Goal: Task Accomplishment & Management: Complete application form

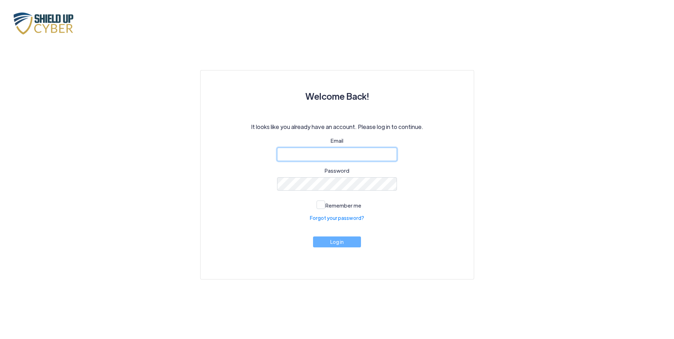
drag, startPoint x: 319, startPoint y: 152, endPoint x: 323, endPoint y: 150, distance: 4.4
click at [319, 152] on input "email" at bounding box center [337, 154] width 120 height 13
type input "[PERSON_NAME][EMAIL_ADDRESS][DOMAIN_NAME]"
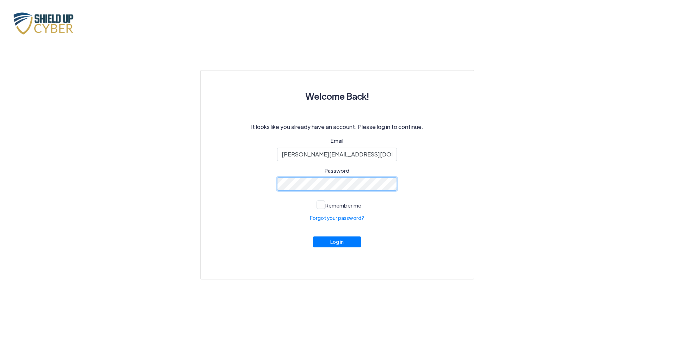
click at [313, 237] on button "Log in" at bounding box center [337, 242] width 48 height 11
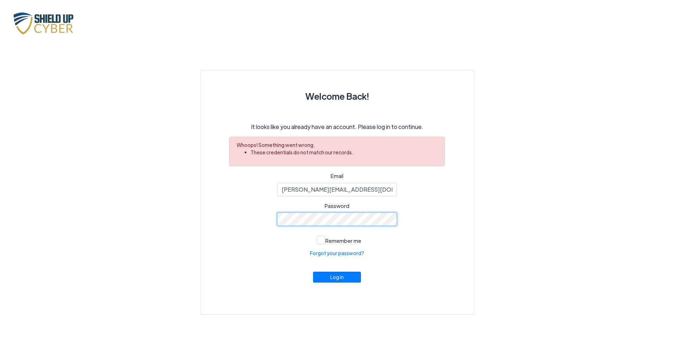
click at [313, 272] on button "Log in" at bounding box center [337, 277] width 48 height 11
click at [340, 256] on link "Forgot your password?" at bounding box center [337, 253] width 54 height 7
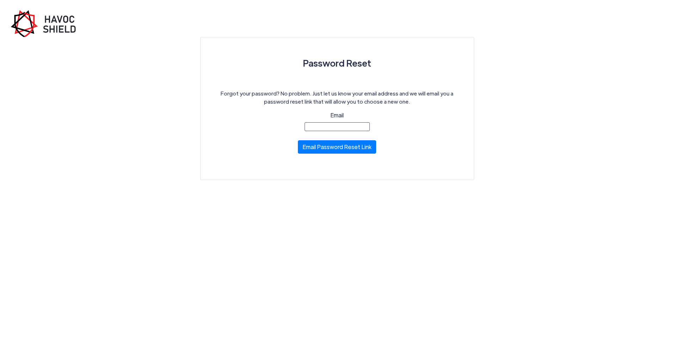
click at [340, 126] on input "Email" at bounding box center [337, 126] width 65 height 9
type input "[PERSON_NAME][EMAIL_ADDRESS][DOMAIN_NAME]"
click at [336, 142] on button "Email Password Reset Link" at bounding box center [337, 145] width 78 height 13
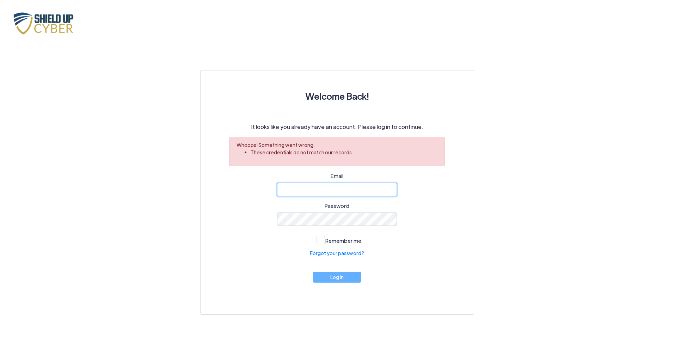
click at [331, 191] on input "email" at bounding box center [337, 189] width 120 height 13
type input "[PERSON_NAME][EMAIL_ADDRESS][DOMAIN_NAME]"
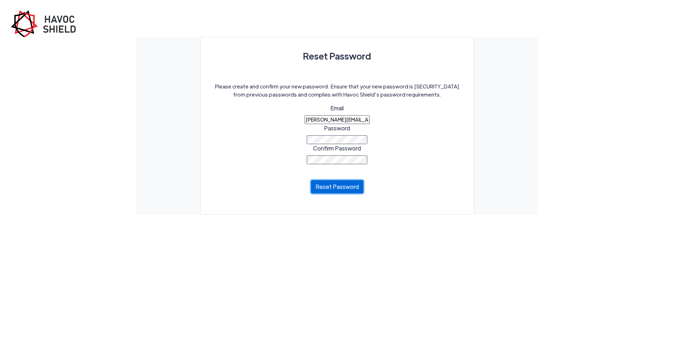
click at [340, 193] on button "Reset Password" at bounding box center [337, 186] width 53 height 13
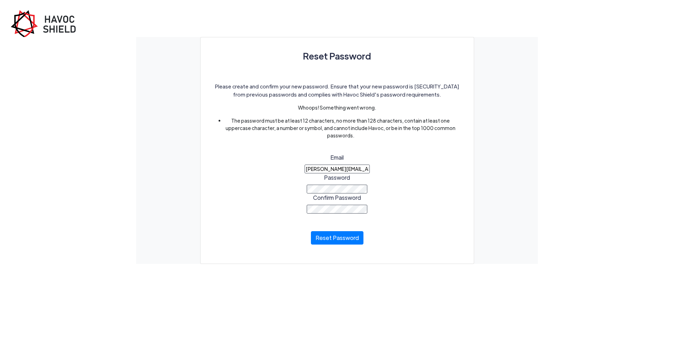
click at [311, 231] on button "Reset Password" at bounding box center [337, 237] width 53 height 13
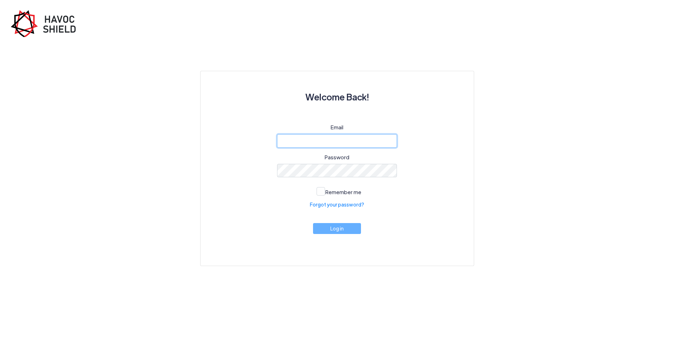
click at [329, 141] on input "email" at bounding box center [337, 140] width 120 height 13
type input "[PERSON_NAME][EMAIL_ADDRESS][DOMAIN_NAME]"
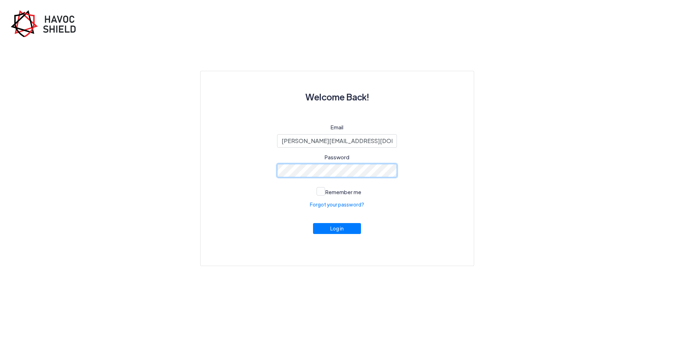
click at [313, 223] on button "Log in" at bounding box center [337, 228] width 48 height 11
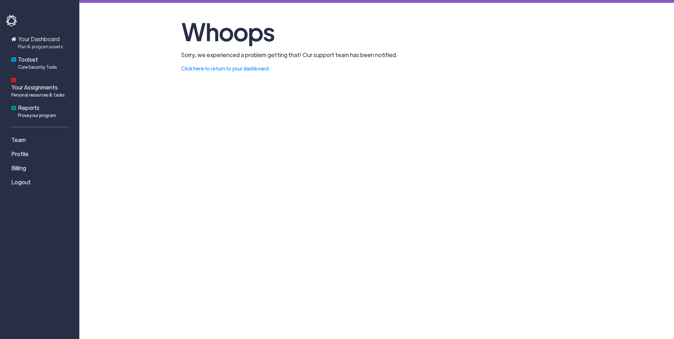
click at [42, 45] on span "Plan & program assets" at bounding box center [40, 46] width 45 height 6
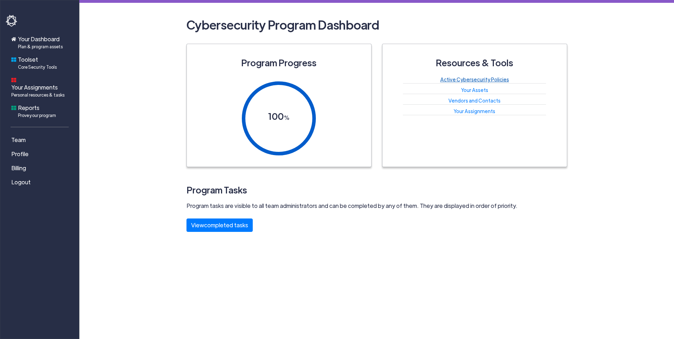
click at [456, 77] on link "Active Cybersecurity Policies" at bounding box center [474, 79] width 69 height 6
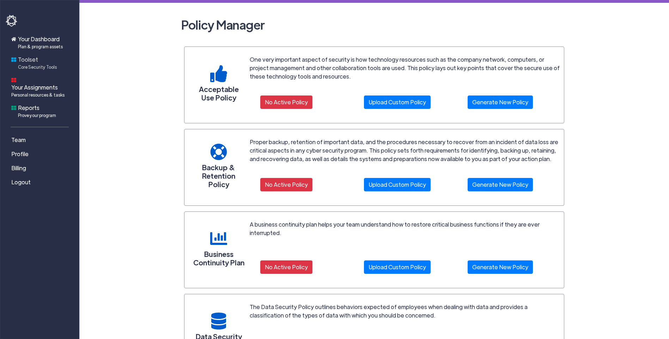
click at [19, 67] on span "Core Security Tools" at bounding box center [37, 67] width 39 height 6
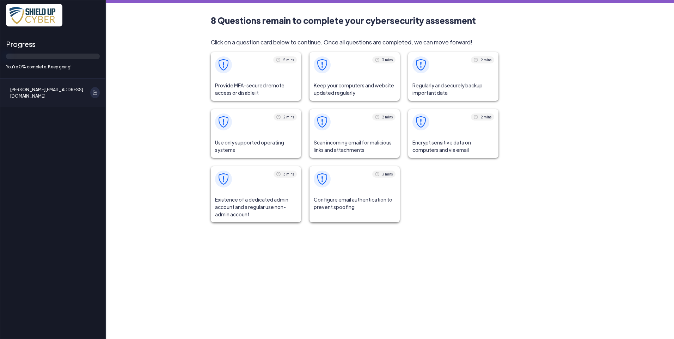
click at [266, 74] on span at bounding box center [256, 64] width 90 height 25
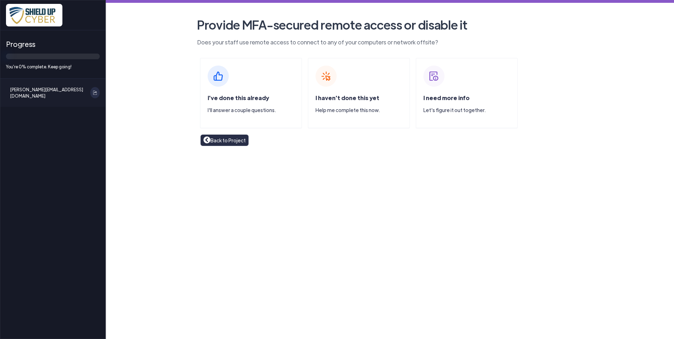
click at [254, 98] on span "I've done this already" at bounding box center [238, 97] width 61 height 7
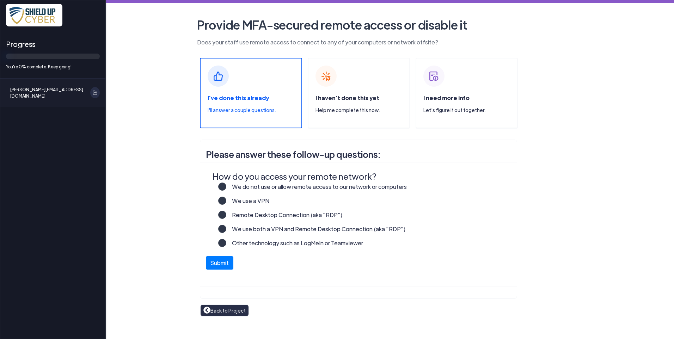
click at [226, 186] on label "We do not use or allow remote access to our network or computers" at bounding box center [316, 190] width 181 height 14
click at [0, 0] on input "We do not use or allow remote access to our network or computers" at bounding box center [0, 0] width 0 height 0
click at [227, 259] on button "Submit" at bounding box center [220, 261] width 28 height 13
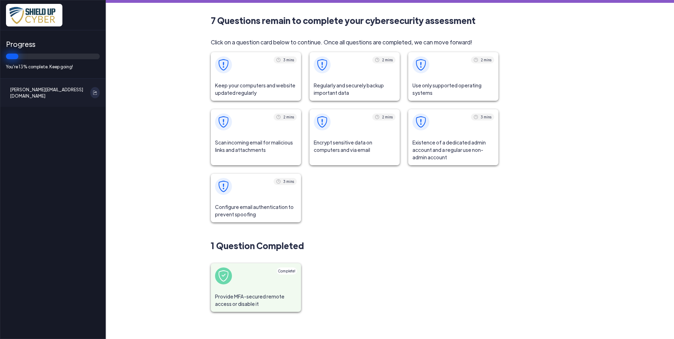
click at [246, 78] on span "Keep your computers and website updated regularly" at bounding box center [256, 89] width 90 height 23
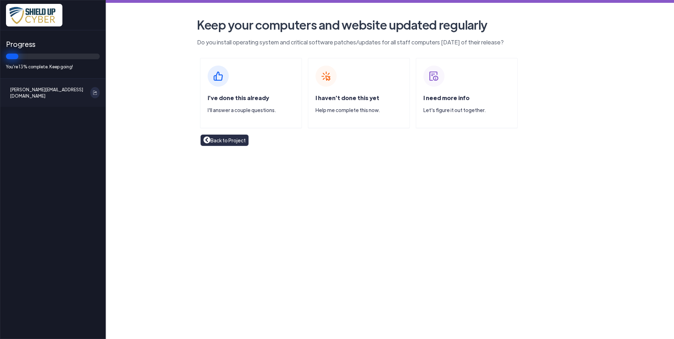
click at [245, 99] on span "I've done this already" at bounding box center [238, 97] width 61 height 7
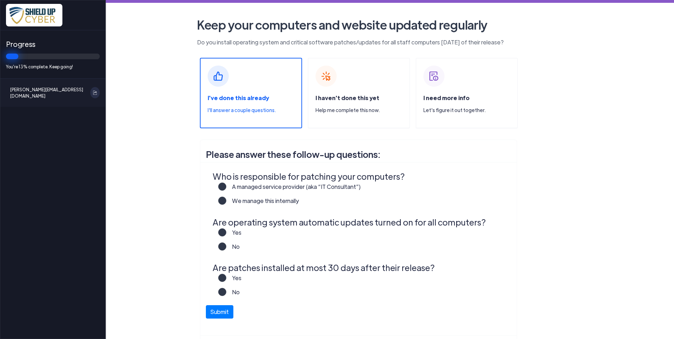
click at [226, 187] on label "A managed service provider (aka “IT Consultant”)" at bounding box center [293, 190] width 135 height 14
click at [0, 0] on input "A managed service provider (aka “IT Consultant”)" at bounding box center [0, 0] width 0 height 0
click at [226, 236] on label "Yes" at bounding box center [233, 235] width 15 height 14
click at [0, 0] on input "Yes" at bounding box center [0, 0] width 0 height 0
click at [226, 280] on label "Yes" at bounding box center [233, 281] width 15 height 14
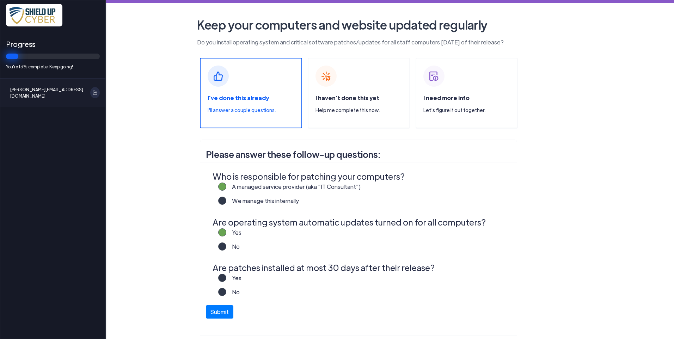
click at [0, 0] on input "Yes" at bounding box center [0, 0] width 0 height 0
click at [223, 314] on button "Submit" at bounding box center [220, 310] width 28 height 13
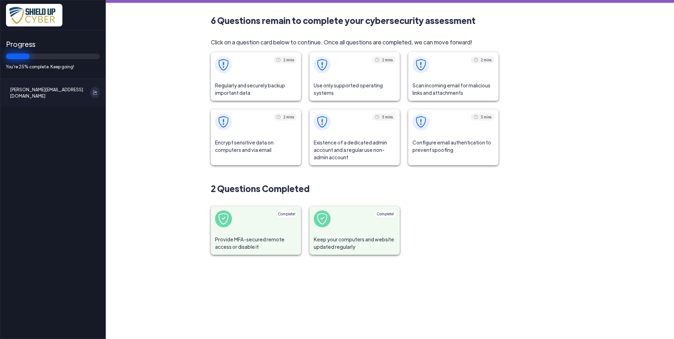
click at [251, 69] on span at bounding box center [256, 64] width 90 height 25
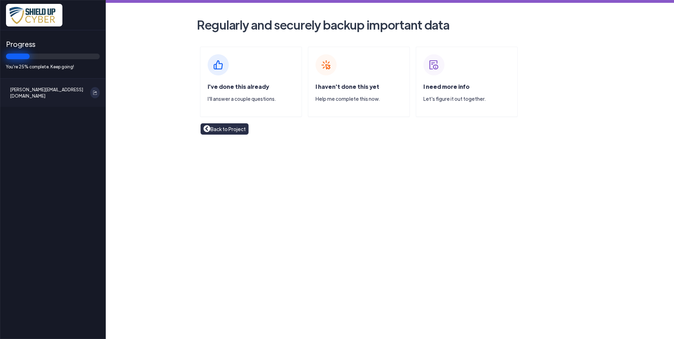
click at [228, 86] on span "I've done this already" at bounding box center [238, 86] width 61 height 7
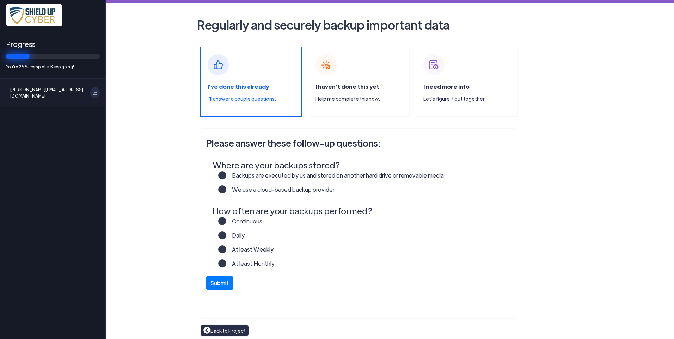
click at [226, 175] on label "Backups are executed by us and stored on another hard drive or removable media" at bounding box center [335, 178] width 218 height 14
click at [0, 0] on input "Backups are executed by us and stored on another hard drive or removable media" at bounding box center [0, 0] width 0 height 0
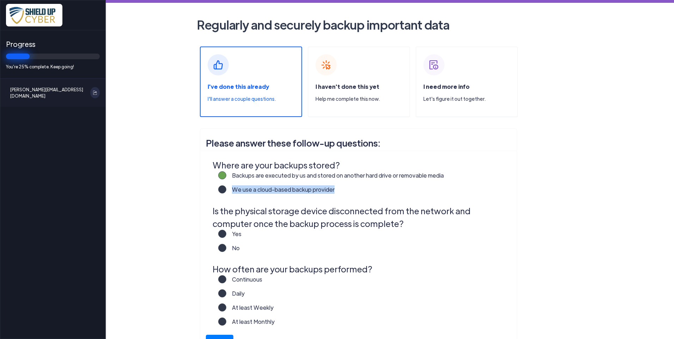
click at [219, 186] on div "We use a cloud-based backup provider" at bounding box center [362, 192] width 289 height 14
drag, startPoint x: 219, startPoint y: 186, endPoint x: 220, endPoint y: 192, distance: 6.1
click at [226, 192] on label "We use a cloud-based backup provider" at bounding box center [280, 192] width 108 height 14
click at [0, 0] on input "We use a cloud-based backup provider" at bounding box center [0, 0] width 0 height 0
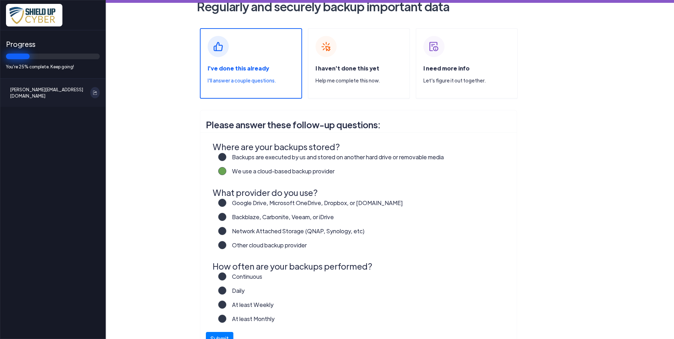
scroll to position [35, 0]
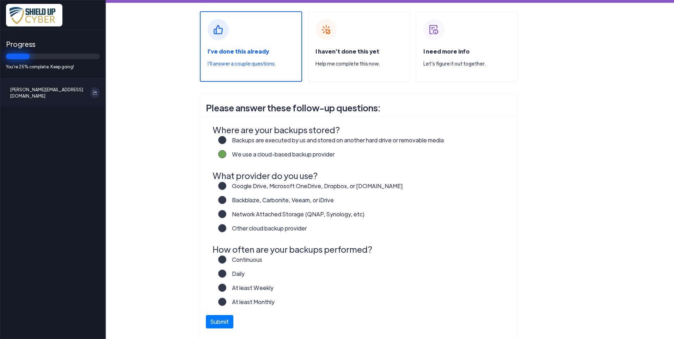
click at [226, 189] on label "Google Drive, Microsoft OneDrive, Dropbox, or Box.com" at bounding box center [314, 189] width 177 height 14
click at [0, 0] on input "Google Drive, Microsoft OneDrive, Dropbox, or Box.com" at bounding box center [0, 0] width 0 height 0
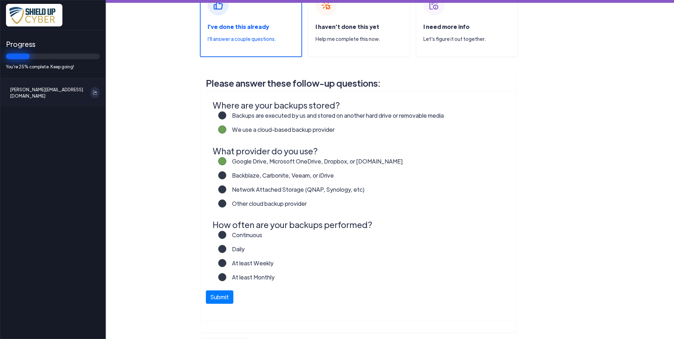
scroll to position [71, 0]
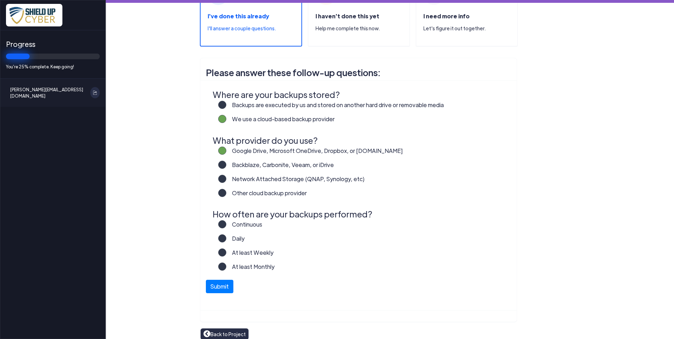
click at [226, 222] on label "Continuous" at bounding box center [244, 227] width 36 height 14
click at [0, 0] on input "Continuous" at bounding box center [0, 0] width 0 height 0
click at [216, 287] on button "Submit" at bounding box center [220, 284] width 28 height 13
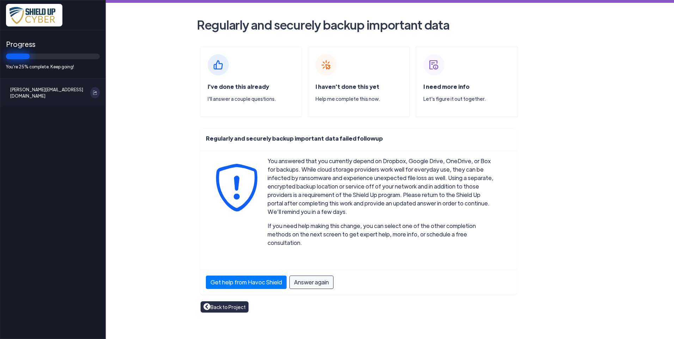
click at [250, 79] on div "I've done this already I'll answer a couple questions." at bounding box center [251, 82] width 102 height 71
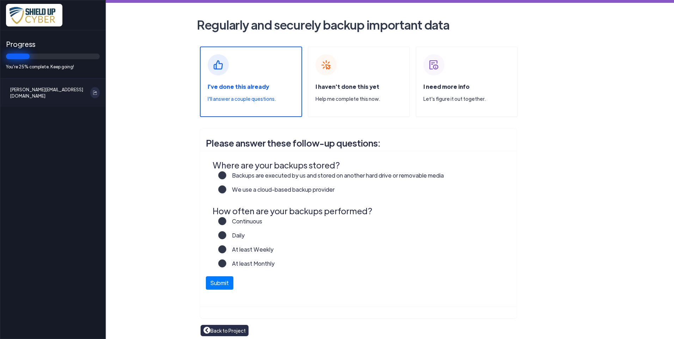
click at [226, 189] on label "We use a cloud-based backup provider" at bounding box center [280, 192] width 108 height 14
click at [0, 0] on input "We use a cloud-based backup provider" at bounding box center [0, 0] width 0 height 0
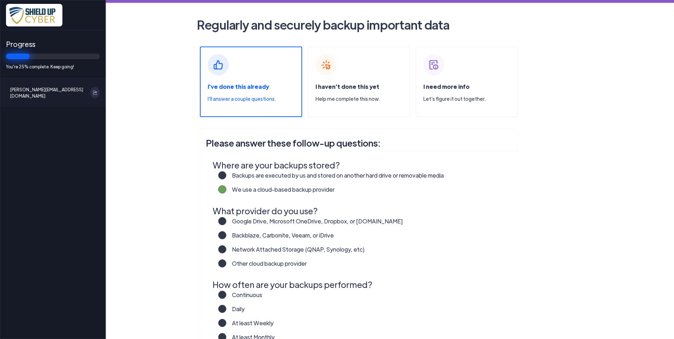
drag, startPoint x: 218, startPoint y: 219, endPoint x: 223, endPoint y: 225, distance: 8.0
click at [226, 220] on label "Google Drive, Microsoft OneDrive, Dropbox, or Box.com" at bounding box center [314, 224] width 177 height 14
click at [0, 0] on input "Google Drive, Microsoft OneDrive, Dropbox, or Box.com" at bounding box center [0, 0] width 0 height 0
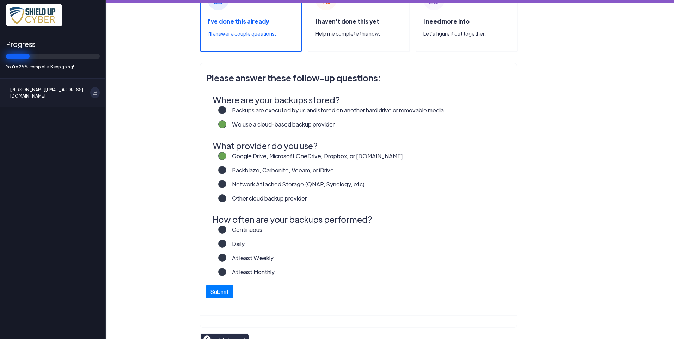
scroll to position [71, 0]
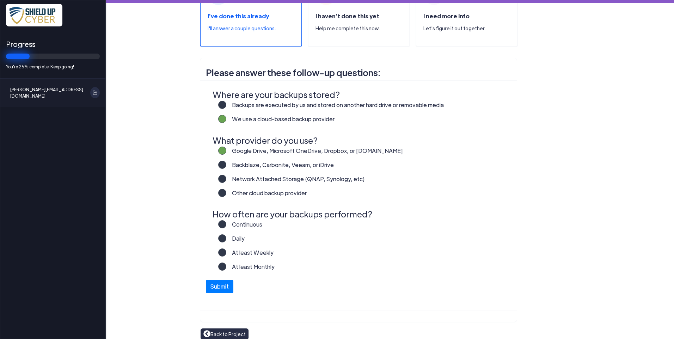
click at [226, 225] on label "Continuous" at bounding box center [244, 227] width 36 height 14
click at [0, 0] on input "Continuous" at bounding box center [0, 0] width 0 height 0
click at [219, 285] on button "Submit" at bounding box center [220, 284] width 28 height 13
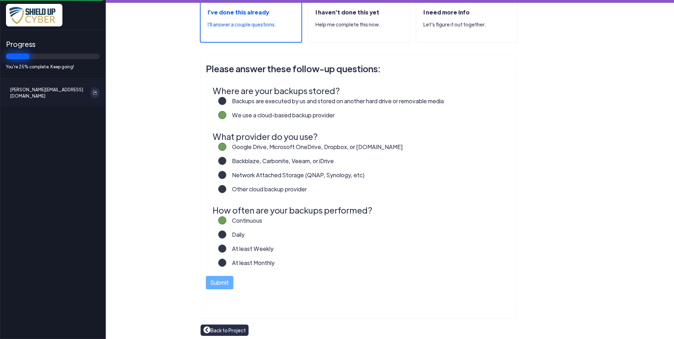
scroll to position [78, 0]
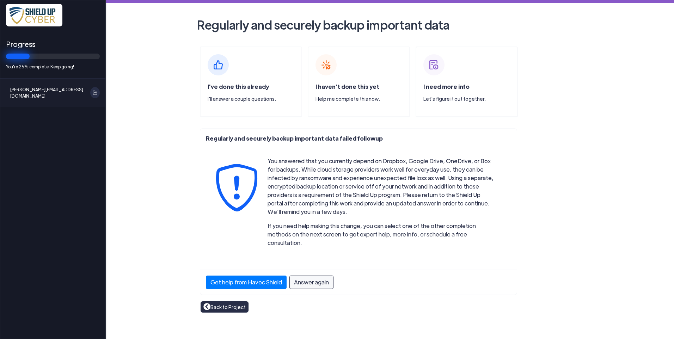
click at [230, 303] on link "Back to Project" at bounding box center [224, 307] width 42 height 8
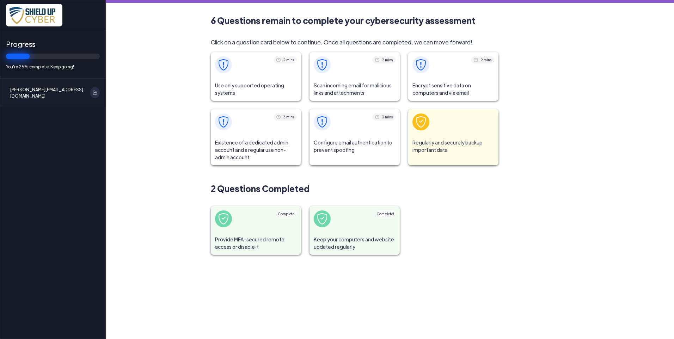
click at [262, 76] on span at bounding box center [256, 64] width 90 height 25
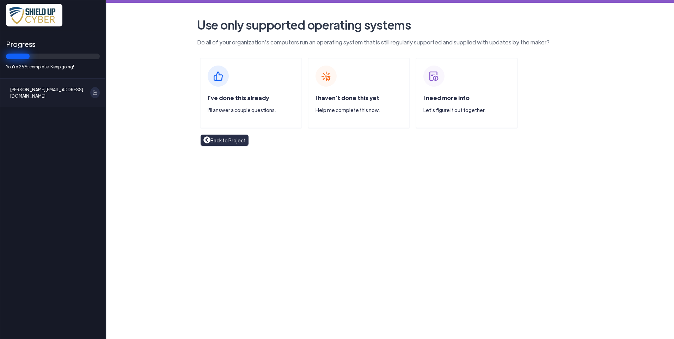
click at [235, 93] on div "I've done this already I'll answer a couple questions." at bounding box center [251, 93] width 102 height 71
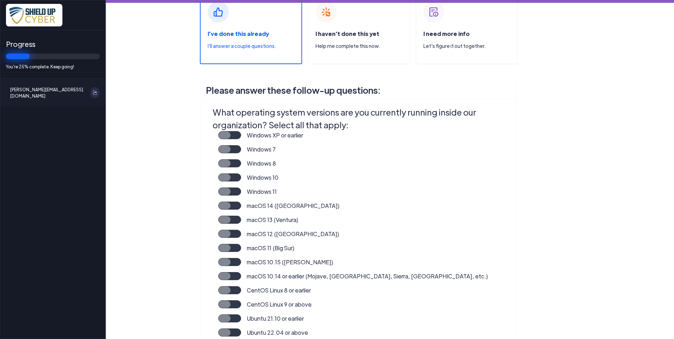
scroll to position [71, 0]
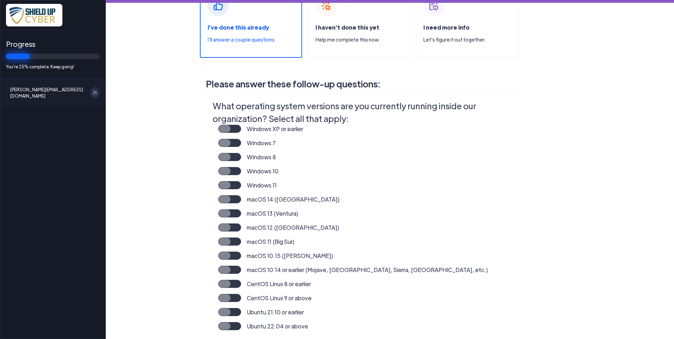
click at [241, 185] on label "Windows 11" at bounding box center [259, 188] width 36 height 14
click at [0, 0] on input "Windows 11" at bounding box center [0, 0] width 0 height 0
click at [241, 172] on label "Windows 10" at bounding box center [259, 174] width 37 height 14
click at [0, 0] on input "Windows 10" at bounding box center [0, 0] width 0 height 0
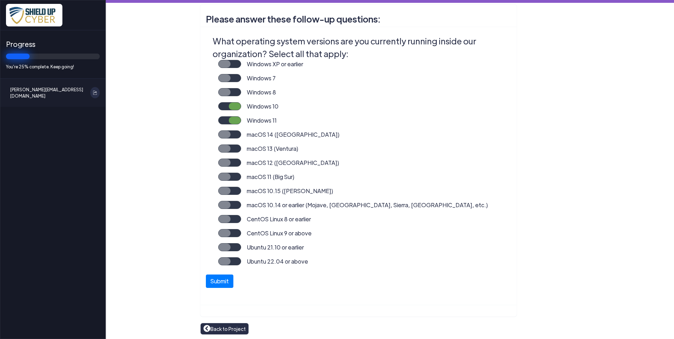
scroll to position [137, 0]
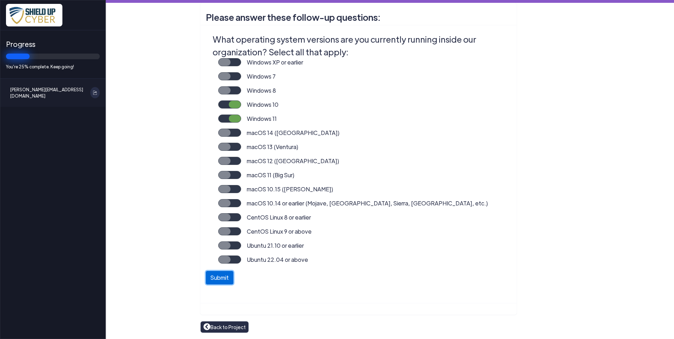
click at [219, 277] on button "Submit" at bounding box center [220, 277] width 28 height 13
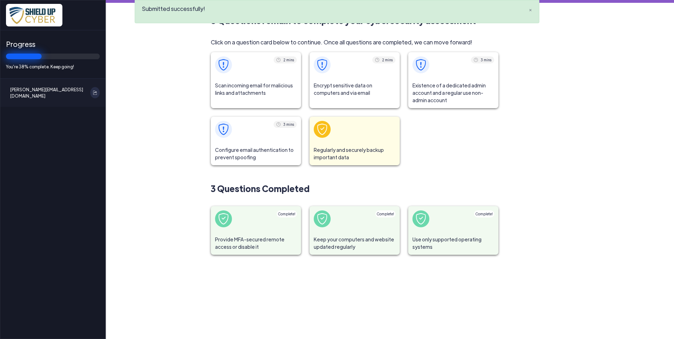
click at [260, 83] on span "Scan incoming email for malicious links and attachments" at bounding box center [256, 89] width 90 height 23
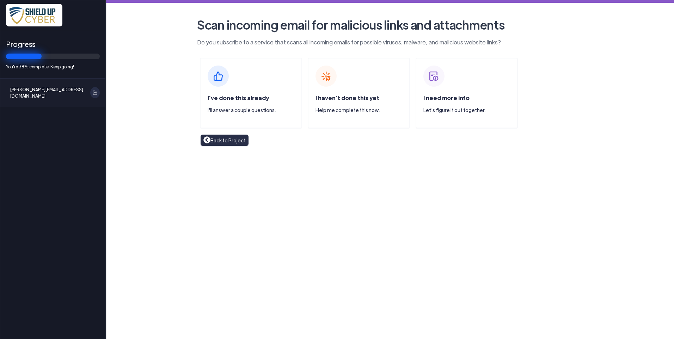
click at [263, 98] on span "I've done this already" at bounding box center [238, 97] width 61 height 7
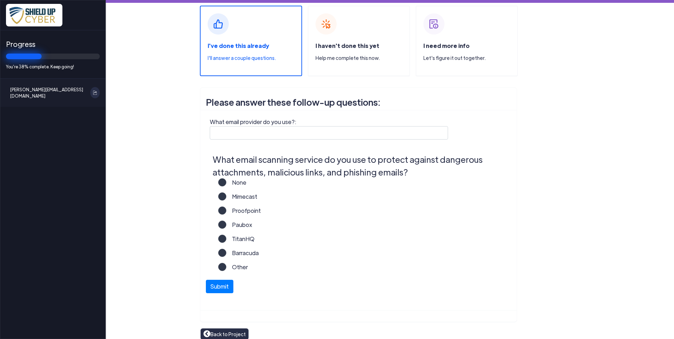
scroll to position [59, 0]
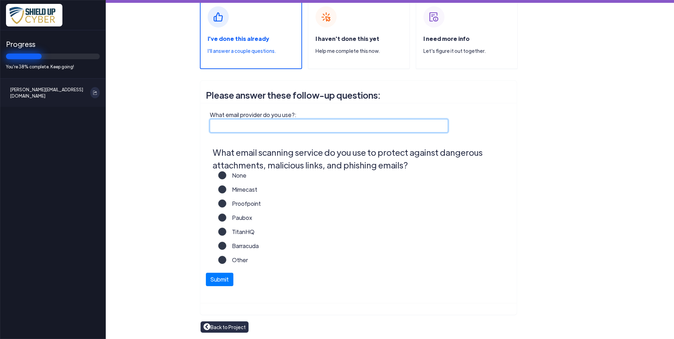
drag, startPoint x: 273, startPoint y: 124, endPoint x: 273, endPoint y: 93, distance: 31.0
click at [273, 124] on input "What email provider do you use?:" at bounding box center [329, 125] width 238 height 13
type input "Microsoft"
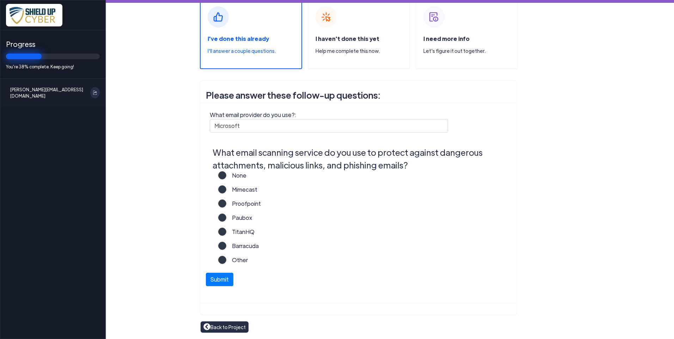
click at [226, 257] on label "Other" at bounding box center [237, 263] width 22 height 14
click at [0, 0] on input "Other" at bounding box center [0, 0] width 0 height 0
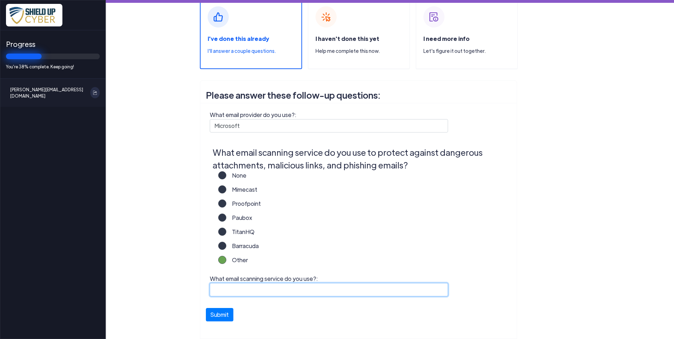
drag, startPoint x: 229, startPoint y: 288, endPoint x: 240, endPoint y: 288, distance: 10.9
click at [229, 288] on input "What email scanning service do you use?:" at bounding box center [329, 289] width 238 height 13
type input "Microsoft"
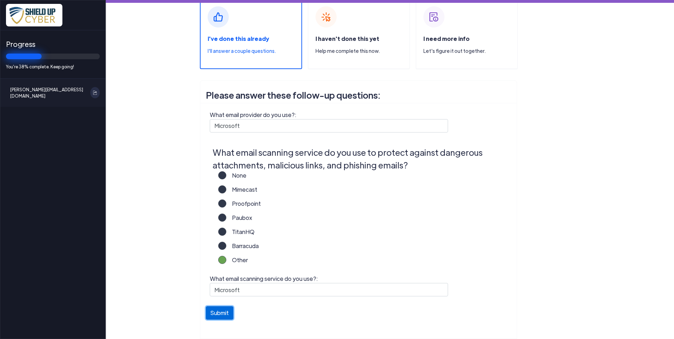
click at [221, 315] on button "Submit" at bounding box center [220, 312] width 28 height 13
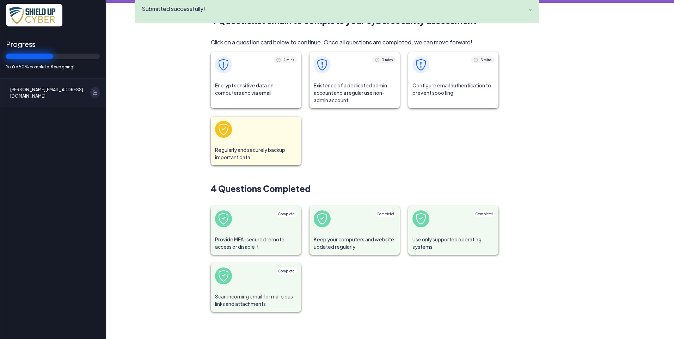
click at [272, 84] on span "Encrypt sensitive data on computers and via email" at bounding box center [256, 89] width 90 height 23
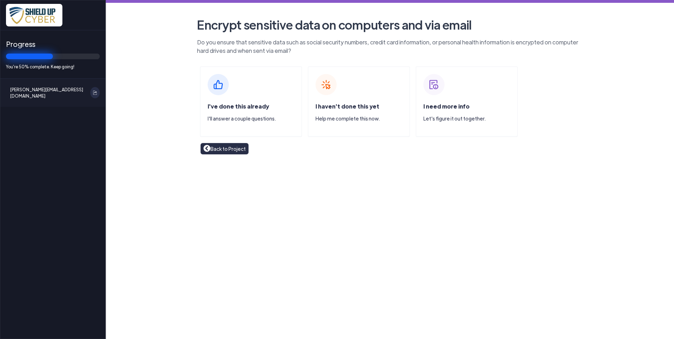
click at [234, 108] on span "I've done this already" at bounding box center [238, 106] width 61 height 7
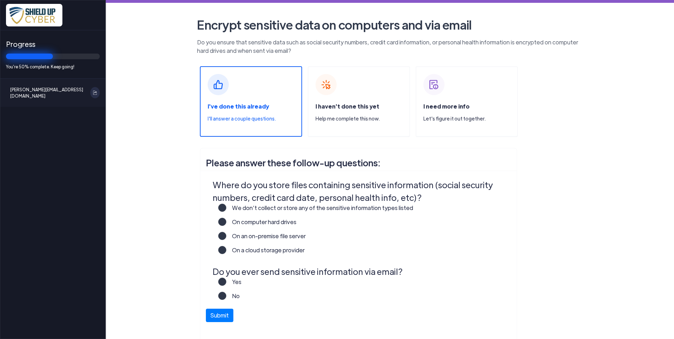
click at [226, 249] on label "On a cloud storage provider" at bounding box center [265, 253] width 78 height 14
click at [0, 0] on input "On a cloud storage provider" at bounding box center [0, 0] width 0 height 0
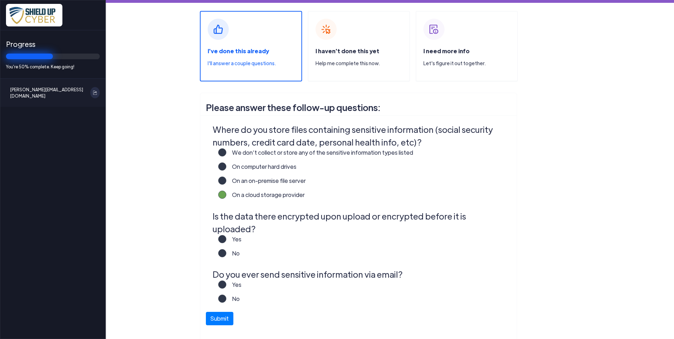
scroll to position [71, 0]
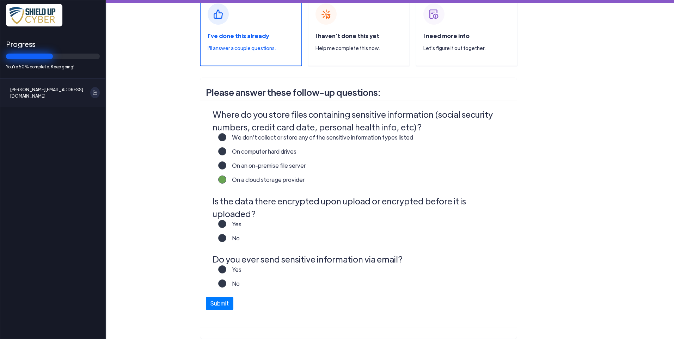
click at [226, 280] on label "No" at bounding box center [232, 287] width 13 height 14
click at [0, 0] on input "No" at bounding box center [0, 0] width 0 height 0
click at [226, 220] on label "Yes" at bounding box center [233, 227] width 15 height 14
click at [0, 0] on input "Yes" at bounding box center [0, 0] width 0 height 0
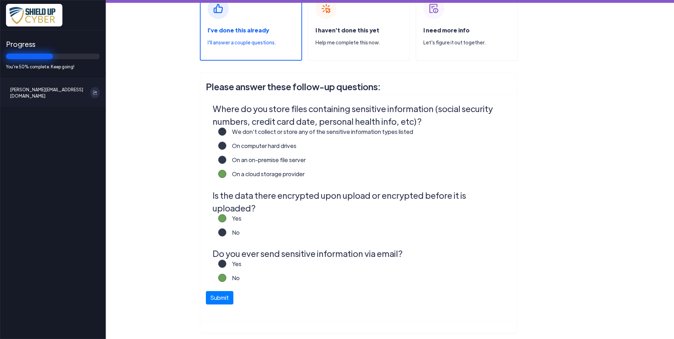
scroll to position [82, 0]
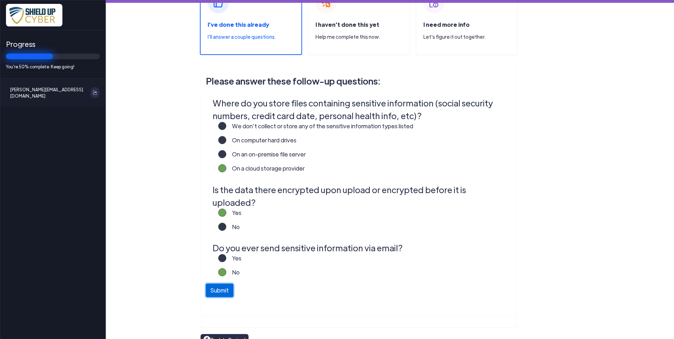
click at [221, 284] on button "Submit" at bounding box center [220, 290] width 28 height 13
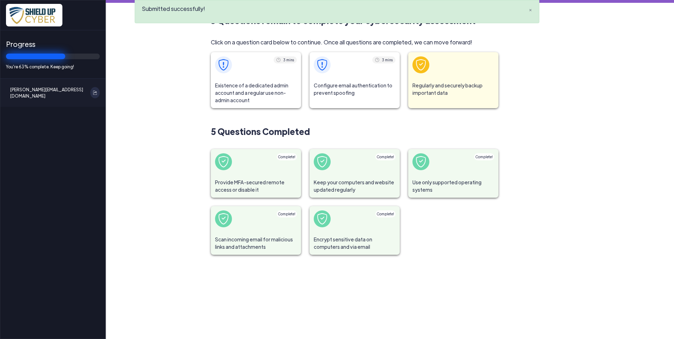
click at [264, 83] on span "Existence of a dedicated admin account and a regular use non-admin account" at bounding box center [256, 93] width 90 height 31
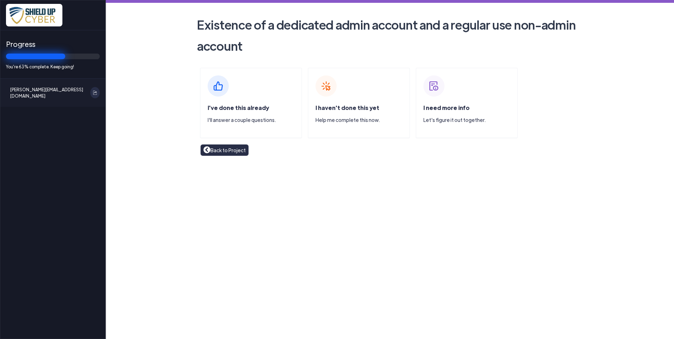
click at [253, 116] on div "I've done this already I'll answer a couple questions." at bounding box center [255, 117] width 94 height 26
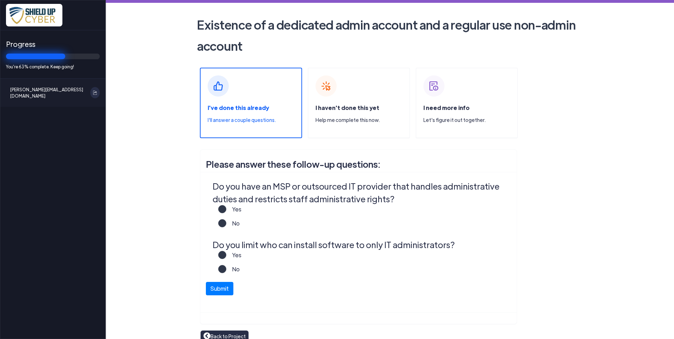
click at [226, 212] on label "Yes" at bounding box center [233, 212] width 15 height 14
click at [0, 0] on input "Yes" at bounding box center [0, 0] width 0 height 0
click at [226, 256] on label "Yes" at bounding box center [233, 258] width 15 height 14
click at [0, 0] on input "Yes" at bounding box center [0, 0] width 0 height 0
click at [216, 286] on button "Submit" at bounding box center [220, 286] width 28 height 13
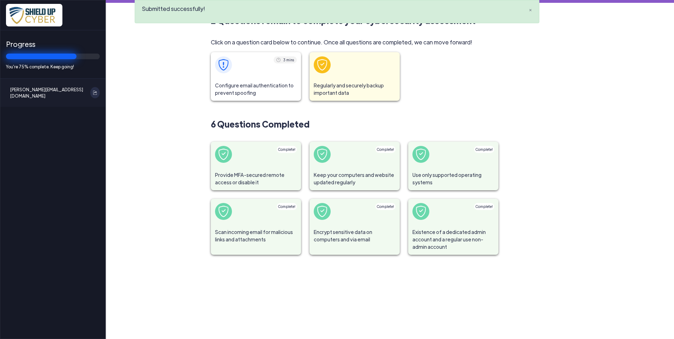
click at [263, 73] on span at bounding box center [256, 64] width 90 height 25
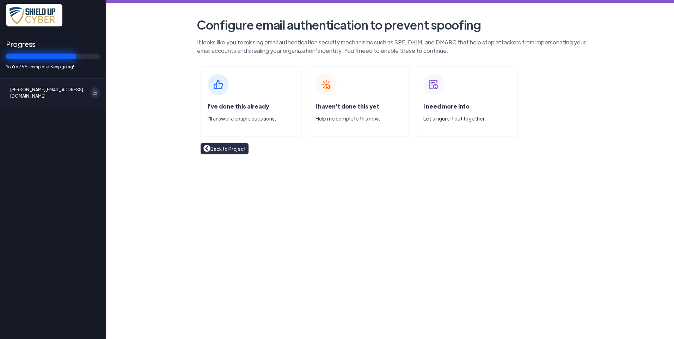
click at [256, 119] on p "I'll answer a couple questions." at bounding box center [255, 118] width 94 height 7
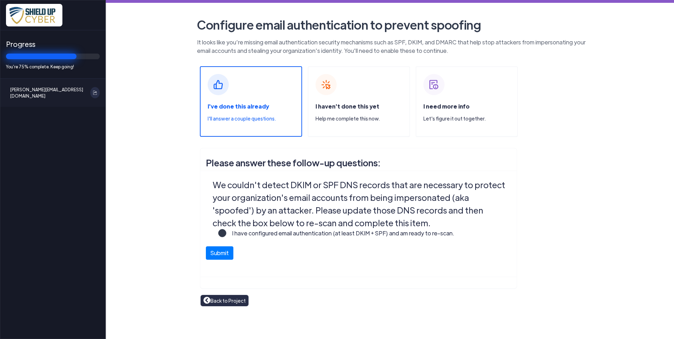
click at [232, 301] on link "Back to Project" at bounding box center [224, 301] width 42 height 8
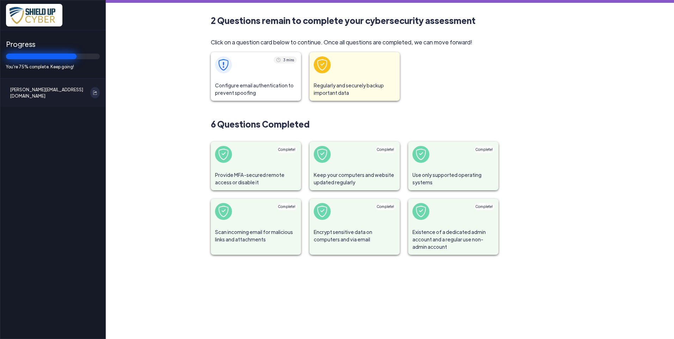
click at [378, 76] on span at bounding box center [355, 64] width 90 height 25
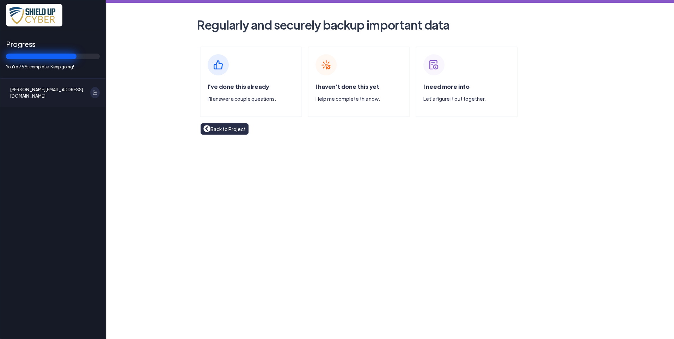
click at [243, 80] on div "I've done this already I'll answer a couple questions." at bounding box center [251, 82] width 102 height 71
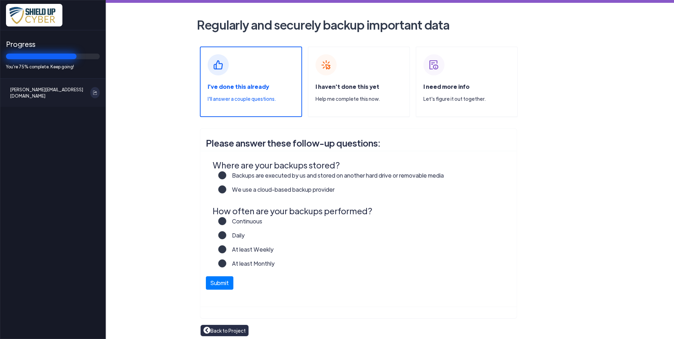
click at [226, 191] on label "We use a cloud-based backup provider" at bounding box center [280, 192] width 108 height 14
click at [0, 0] on input "We use a cloud-based backup provider" at bounding box center [0, 0] width 0 height 0
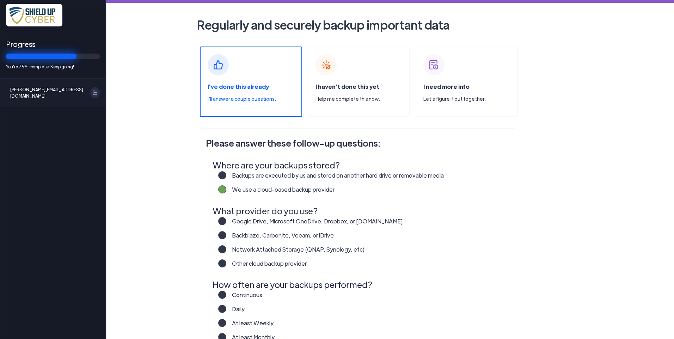
click at [226, 221] on label "Google Drive, Microsoft OneDrive, Dropbox, or Box.com" at bounding box center [314, 224] width 177 height 14
click at [0, 0] on input "Google Drive, Microsoft OneDrive, Dropbox, or Box.com" at bounding box center [0, 0] width 0 height 0
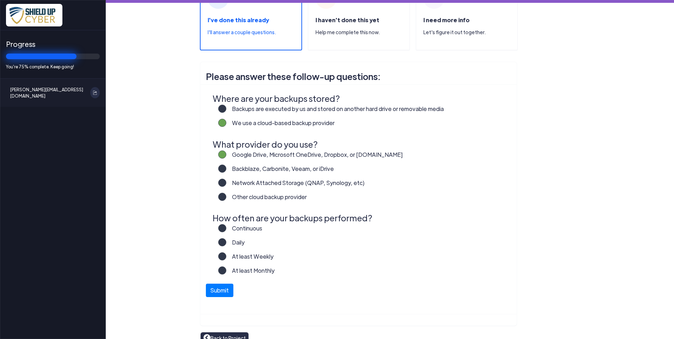
scroll to position [78, 0]
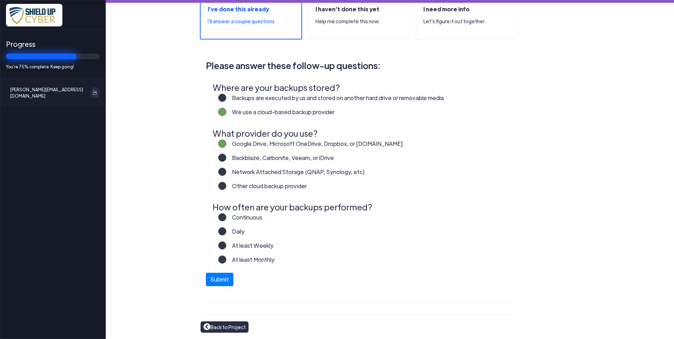
click at [226, 217] on label "Continuous" at bounding box center [244, 220] width 36 height 14
click at [0, 0] on input "Continuous" at bounding box center [0, 0] width 0 height 0
click at [219, 279] on button "Submit" at bounding box center [220, 277] width 28 height 13
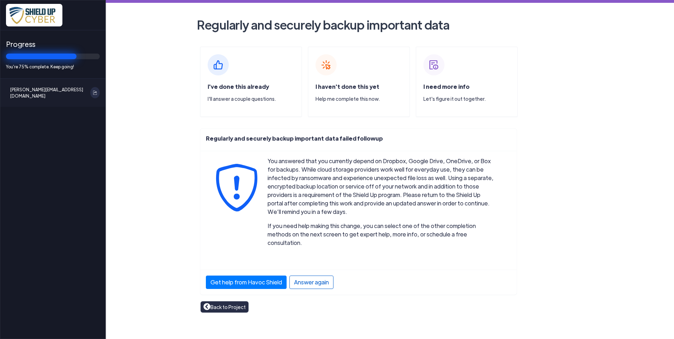
click at [312, 278] on div "Answer again" at bounding box center [311, 282] width 44 height 13
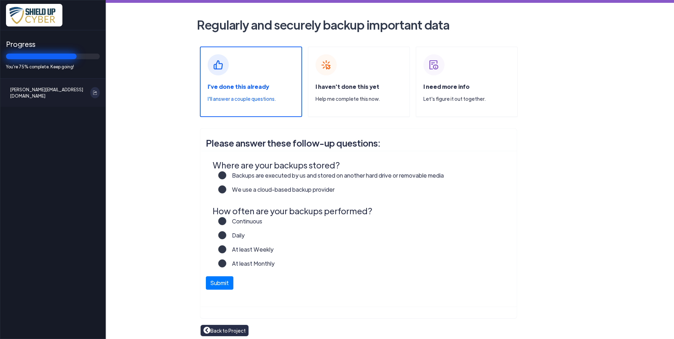
click at [226, 189] on label "We use a cloud-based backup provider" at bounding box center [280, 192] width 108 height 14
click at [0, 0] on input "We use a cloud-based backup provider" at bounding box center [0, 0] width 0 height 0
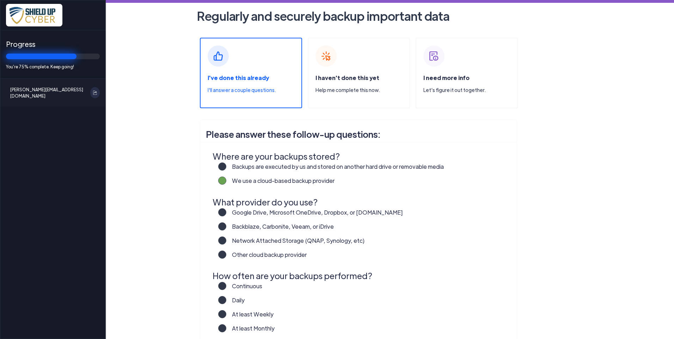
scroll to position [7, 0]
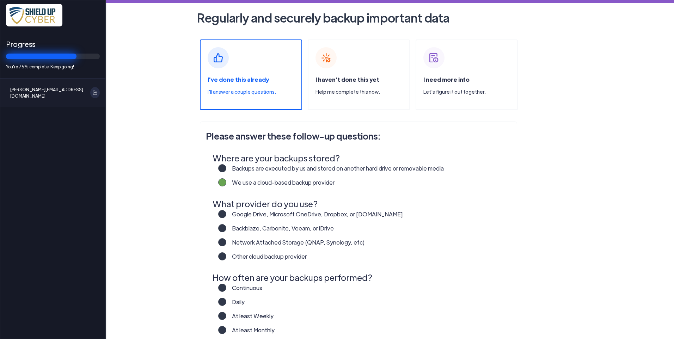
click at [226, 214] on label "Google Drive, Microsoft OneDrive, Dropbox, or Box.com" at bounding box center [314, 217] width 177 height 14
click at [0, 0] on input "Google Drive, Microsoft OneDrive, Dropbox, or Box.com" at bounding box center [0, 0] width 0 height 0
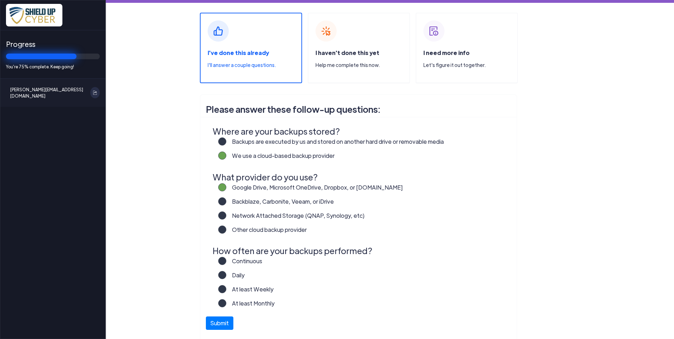
scroll to position [78, 0]
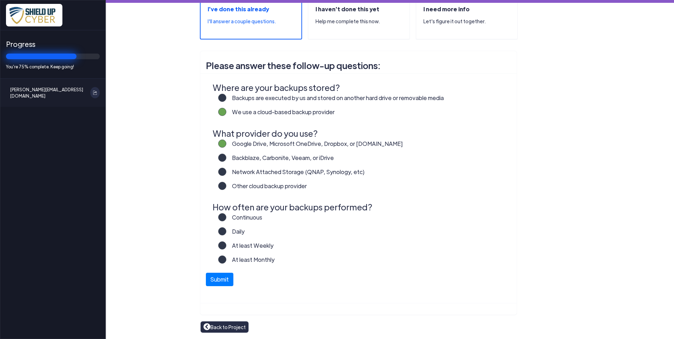
click at [226, 232] on label "Daily" at bounding box center [235, 234] width 18 height 14
click at [0, 0] on input "Daily" at bounding box center [0, 0] width 0 height 0
click at [218, 279] on button "Submit" at bounding box center [220, 277] width 28 height 13
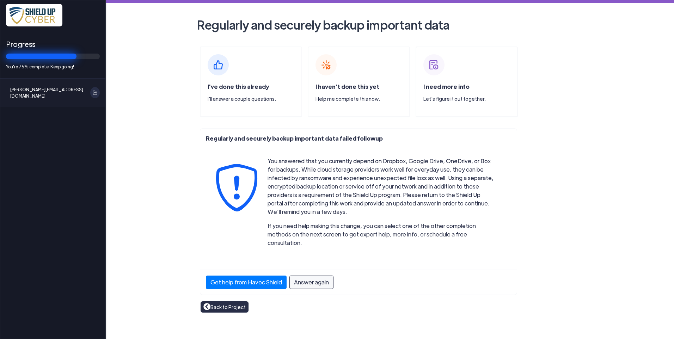
click at [224, 303] on link "Back to Project" at bounding box center [224, 307] width 42 height 8
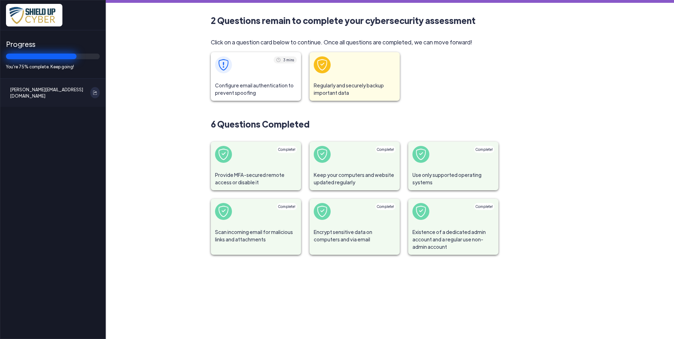
click at [239, 72] on span at bounding box center [256, 64] width 90 height 25
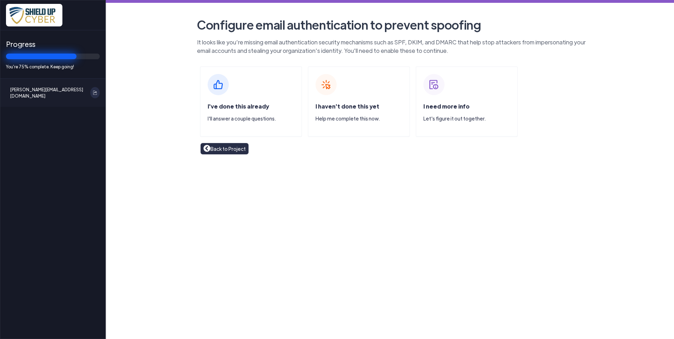
click at [225, 148] on link "Back to Project" at bounding box center [224, 149] width 42 height 8
